Goal: Navigation & Orientation: Find specific page/section

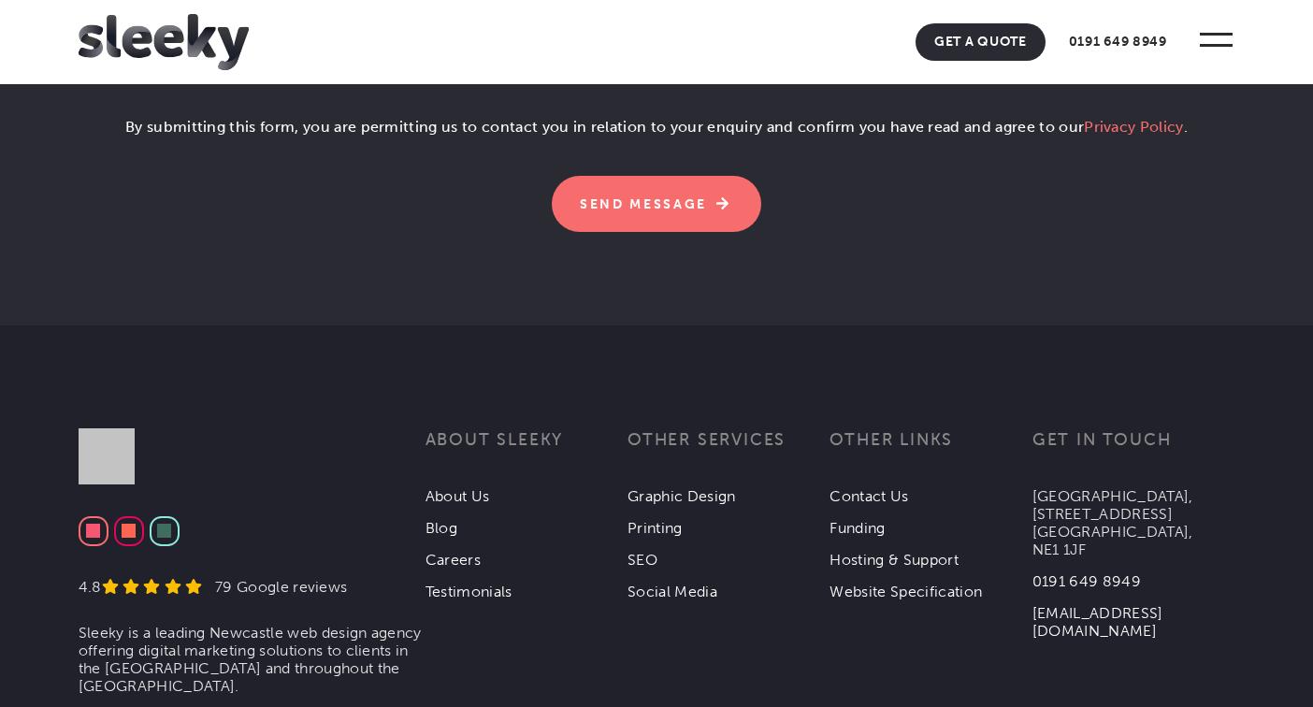
scroll to position [6453, 0]
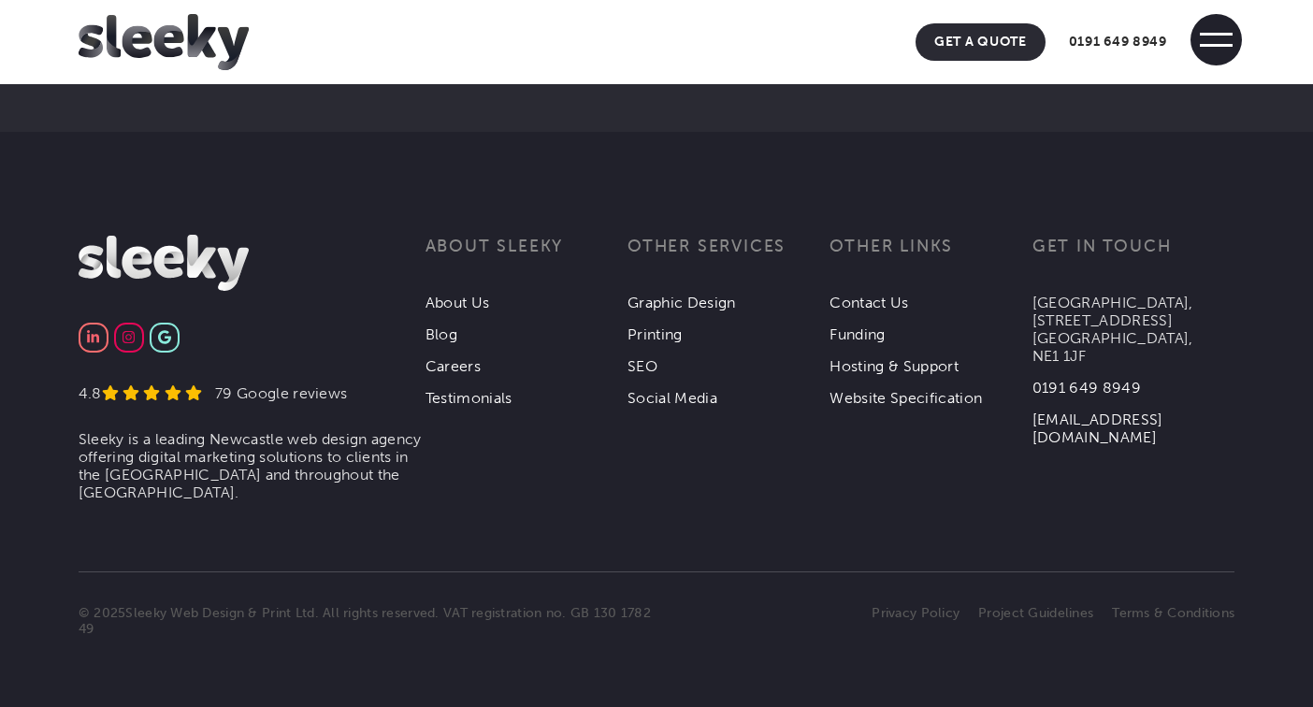
click at [1226, 41] on span at bounding box center [1215, 39] width 51 height 51
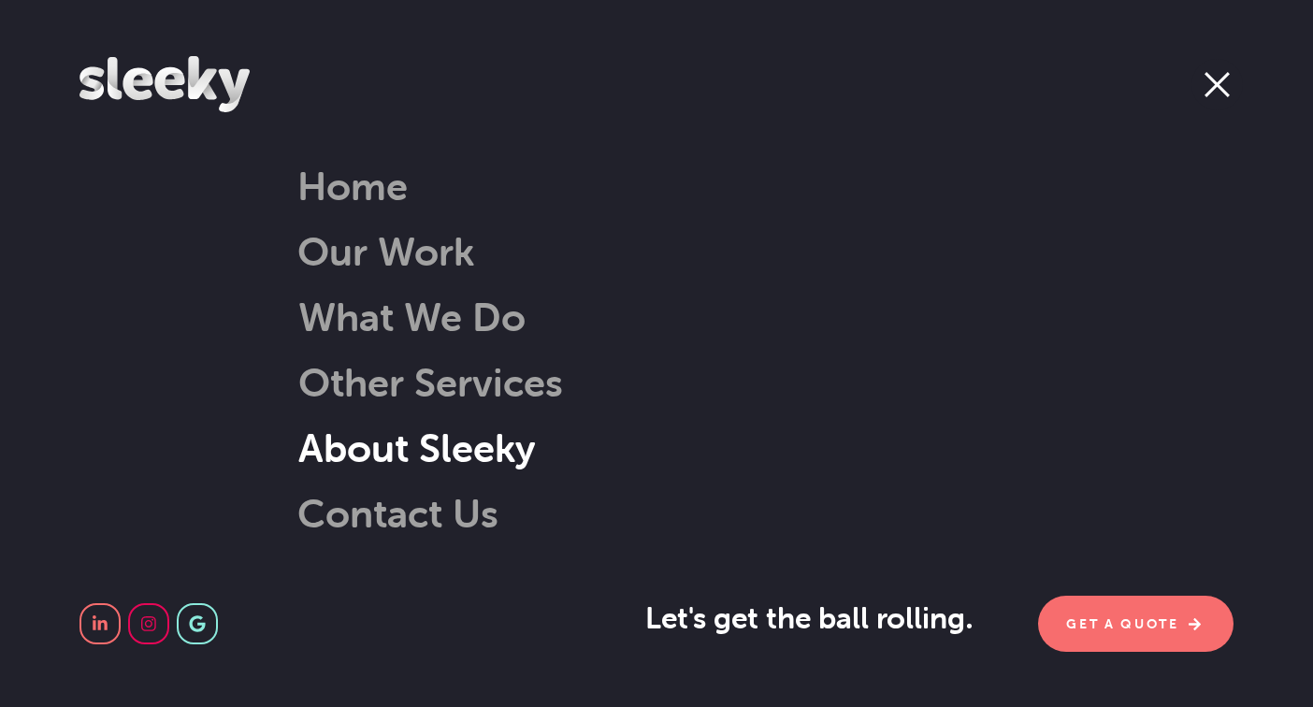
click at [423, 455] on link "About Sleeky" at bounding box center [393, 448] width 285 height 48
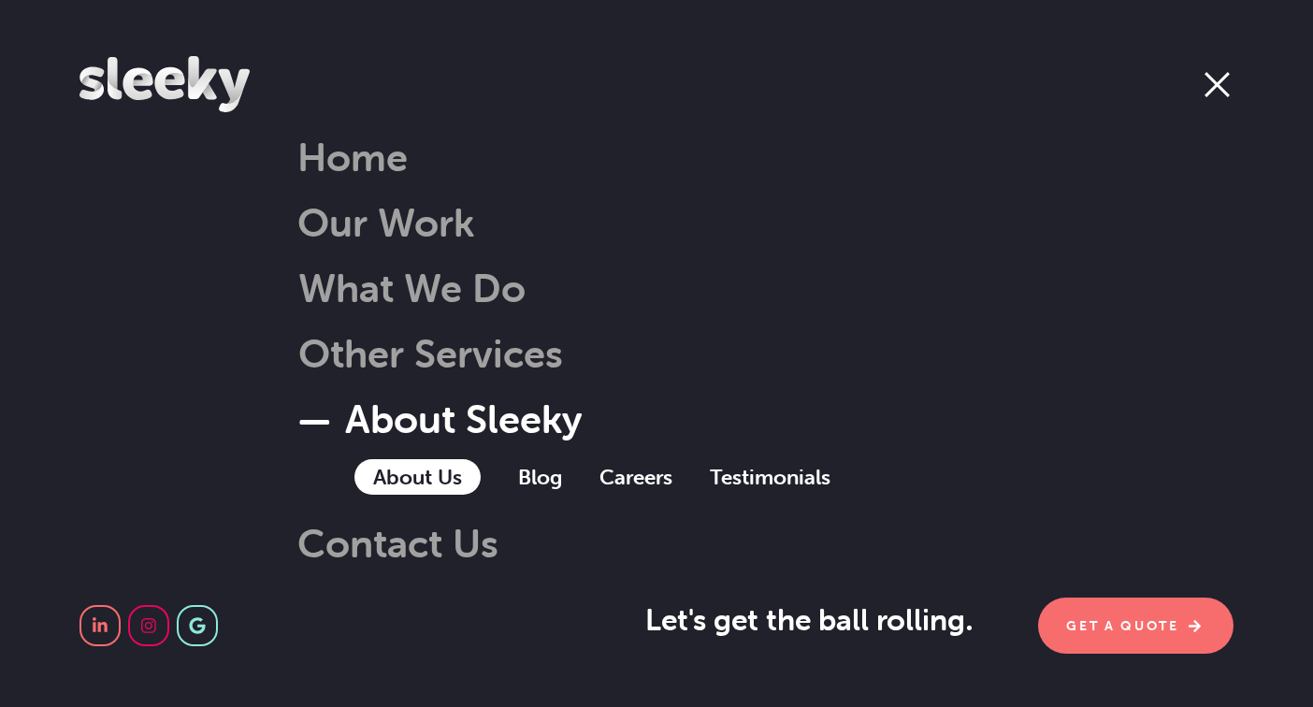
click at [415, 483] on link "About Us" at bounding box center [417, 477] width 126 height 36
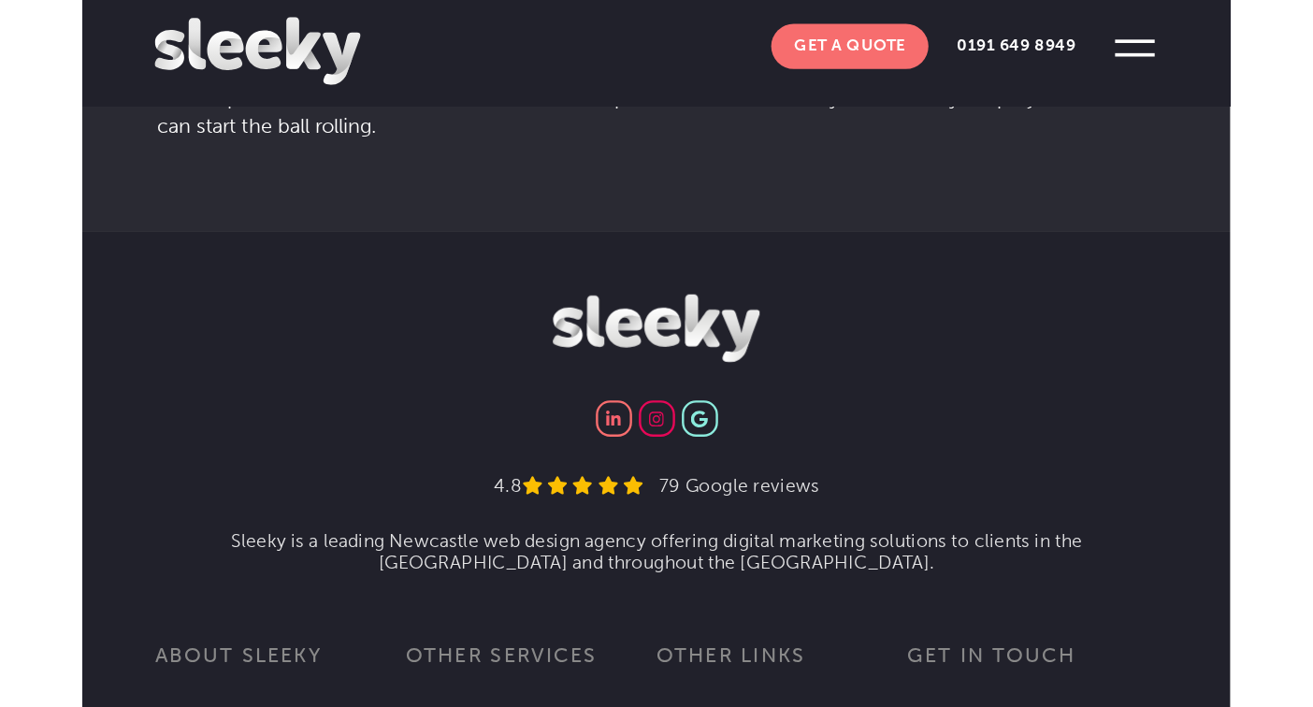
scroll to position [3012, 0]
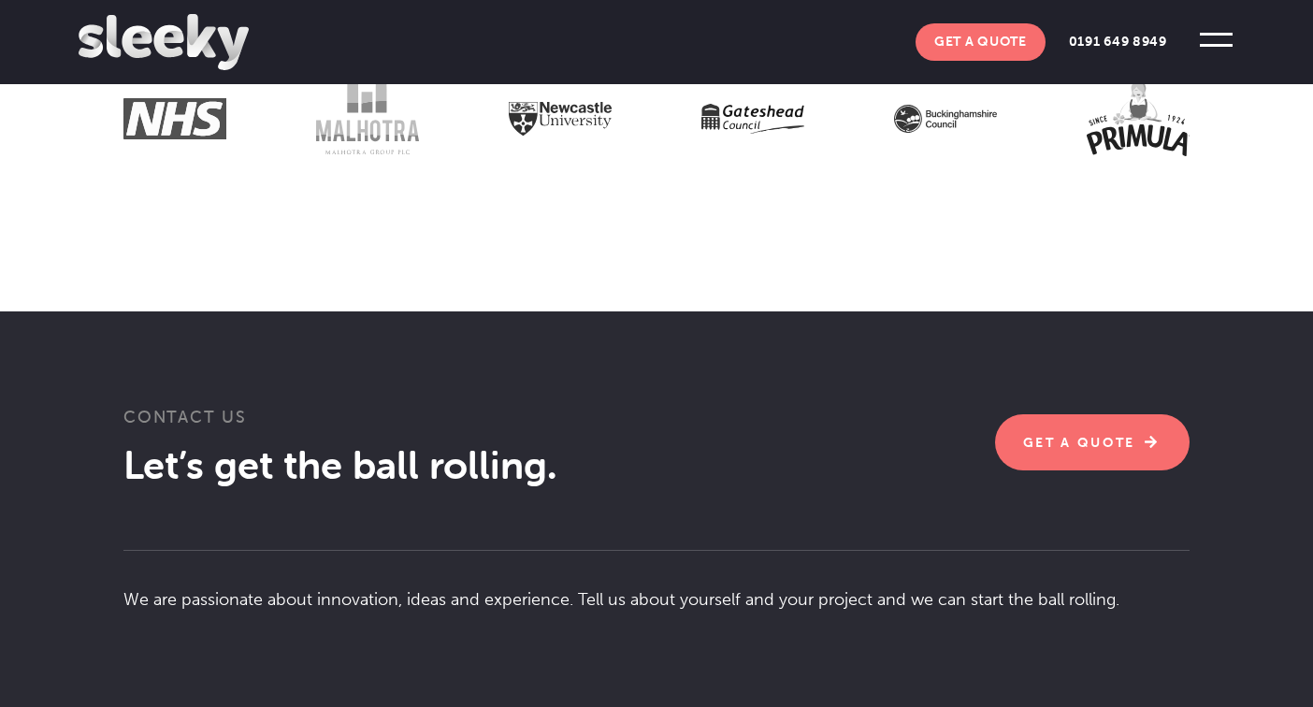
click at [163, 32] on img at bounding box center [164, 42] width 170 height 56
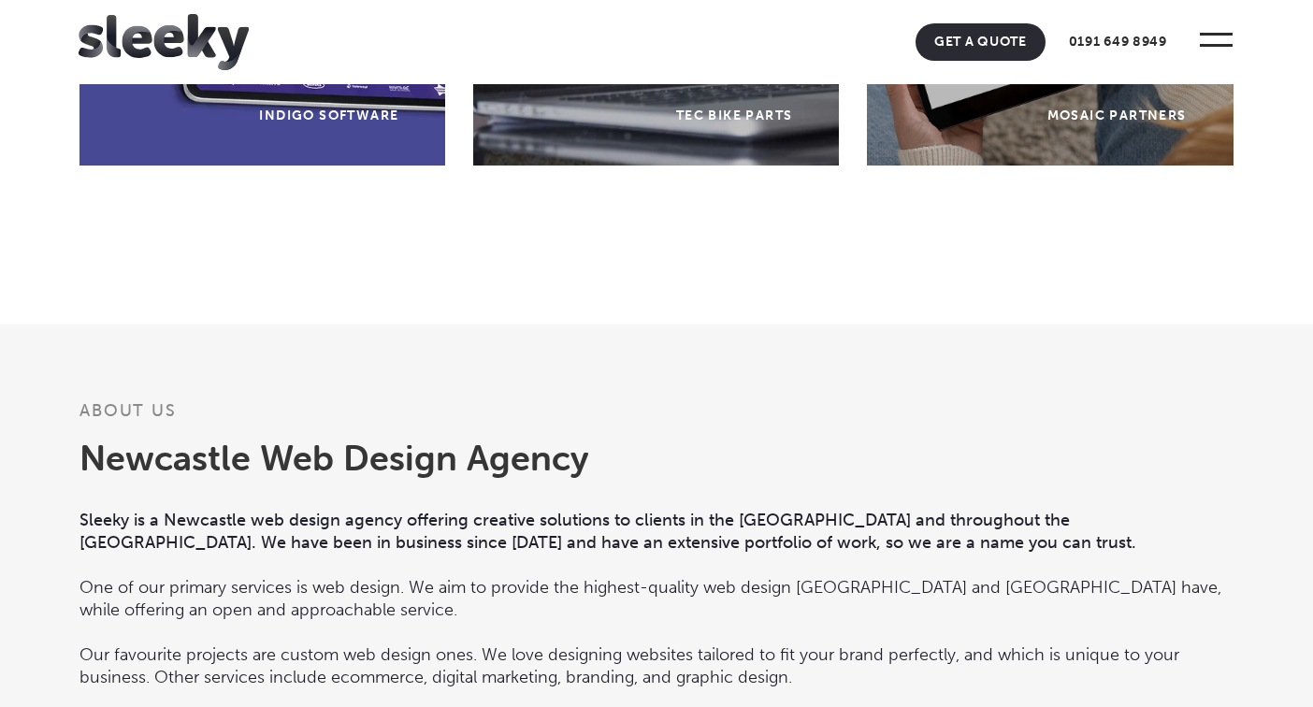
scroll to position [1623, 0]
